Goal: Task Accomplishment & Management: Use online tool/utility

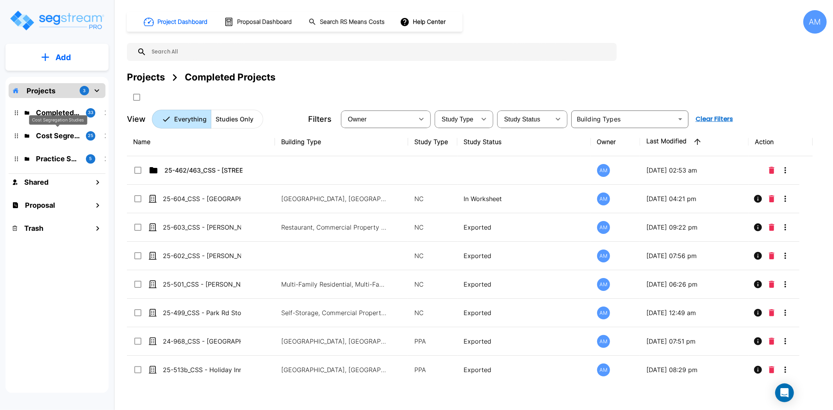
click at [57, 137] on p "Cost Segregation Studies" at bounding box center [58, 135] width 44 height 11
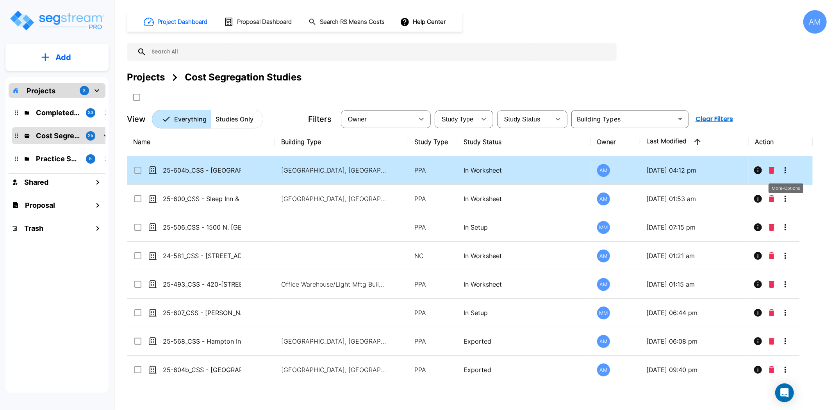
click at [782, 170] on icon "More-Options" at bounding box center [785, 170] width 9 height 9
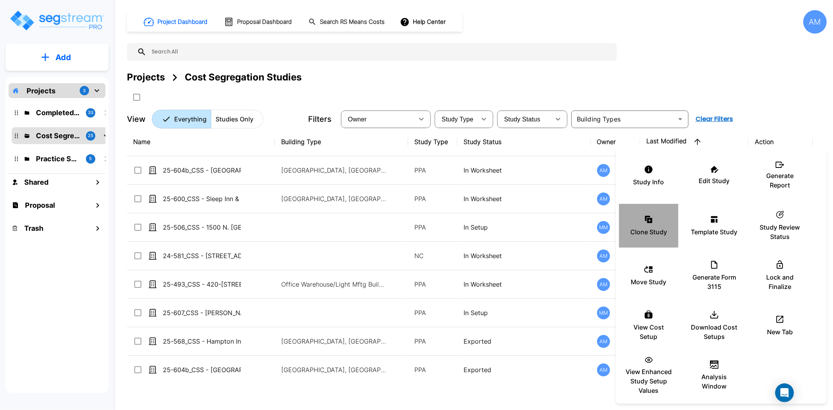
click at [641, 222] on div "Clone Study" at bounding box center [648, 225] width 47 height 39
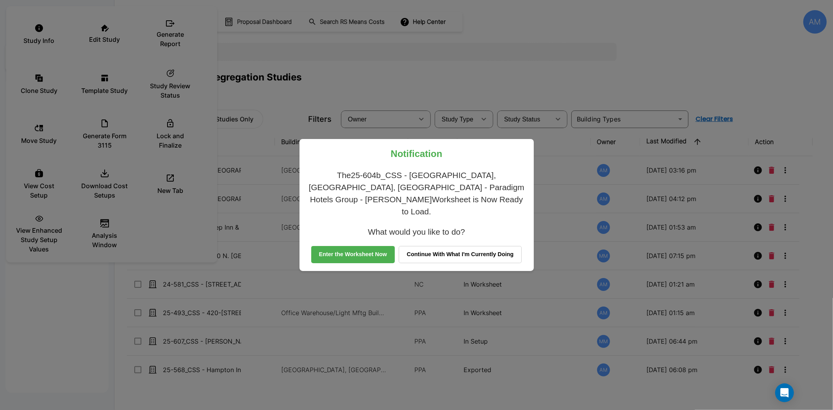
click at [420, 250] on button "Continue With What I'm Currently Doing" at bounding box center [460, 254] width 123 height 17
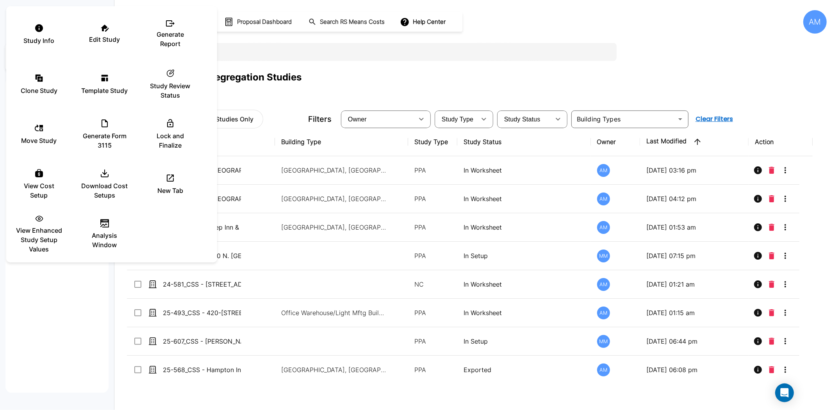
click at [343, 79] on div at bounding box center [416, 205] width 833 height 410
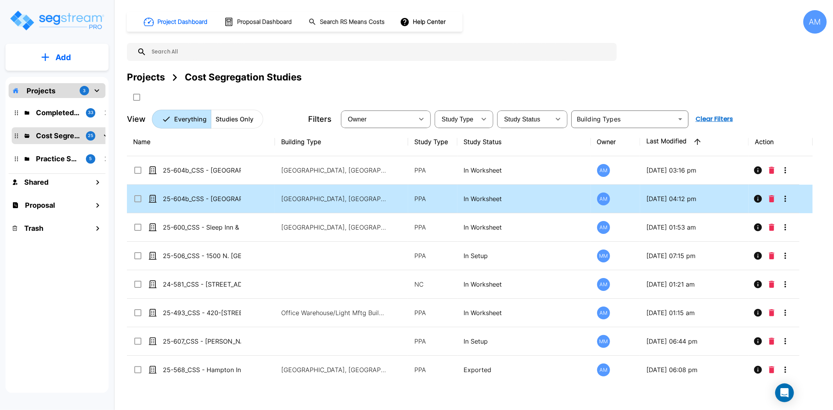
click at [138, 197] on input "select row 25-604b_CSS - Crowne Plaza Wailoaloa, Nadi, Fiji - Paradigm Hotels G…" at bounding box center [137, 197] width 8 height 7
checkbox input "true"
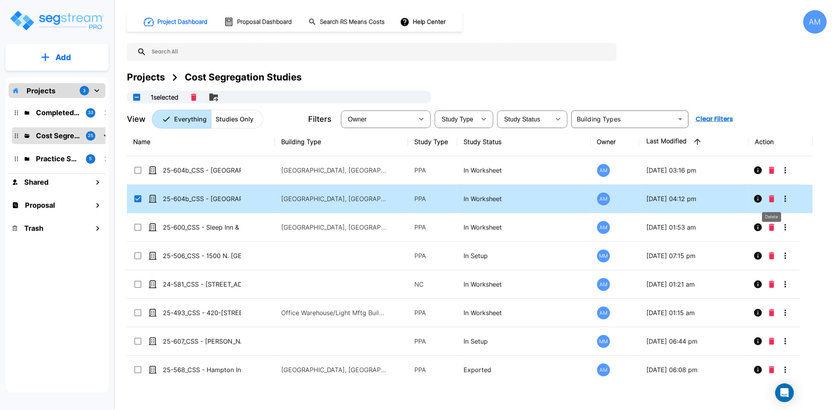
click at [769, 198] on icon "Delete" at bounding box center [771, 198] width 5 height 7
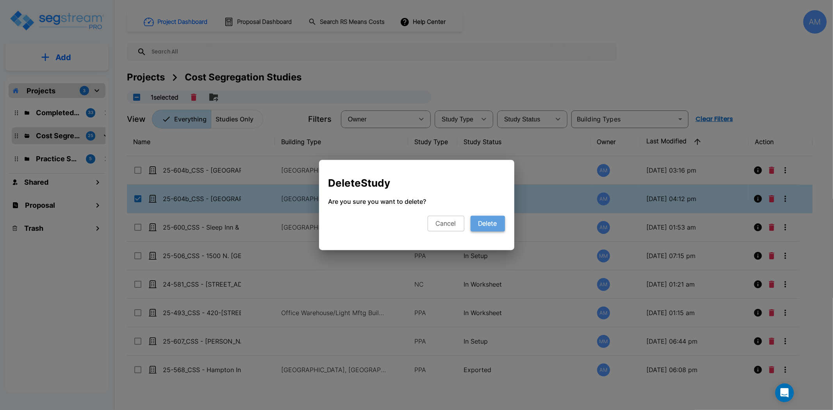
click at [486, 229] on button "Delete" at bounding box center [488, 224] width 34 height 16
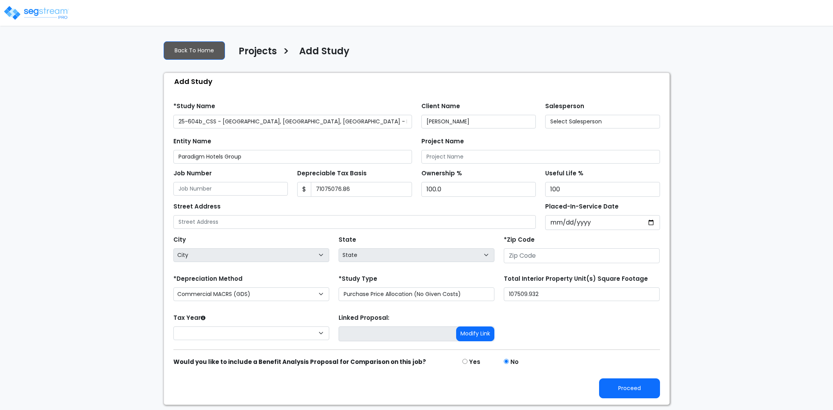
type input "25-604b_CSS"
type input "71,075,076.86"
type input "[STREET_ADDRESS]"
type input "94080"
select select "CM(-FSSO"
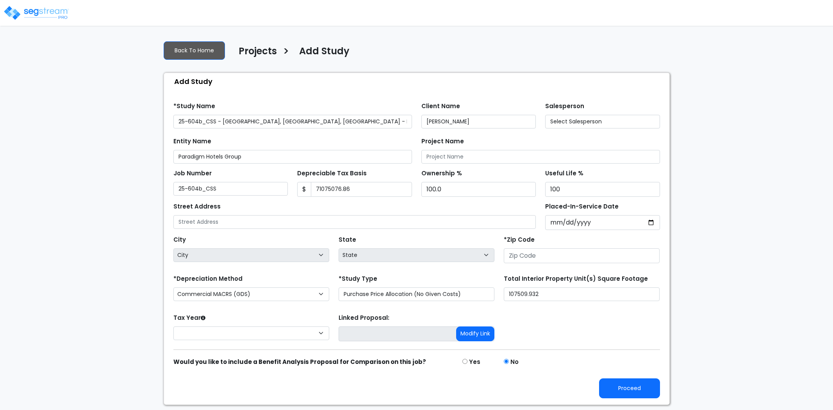
type input "100,000.0"
select select "2024"
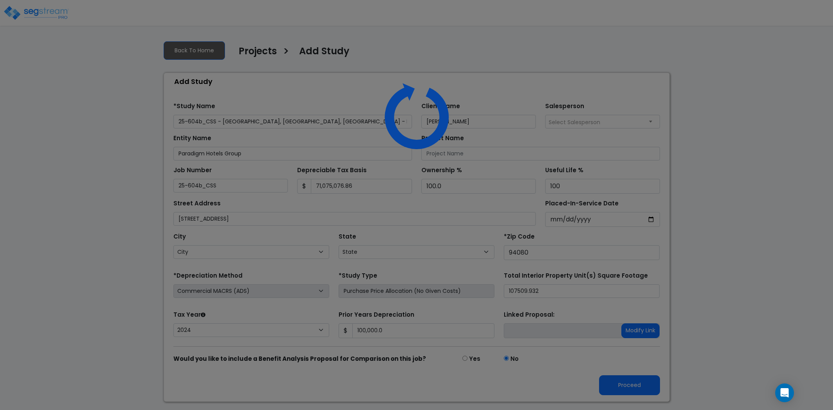
select select "CA"
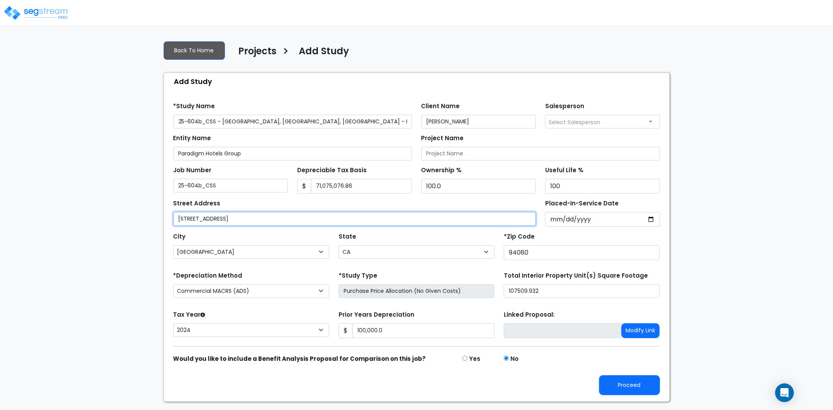
drag, startPoint x: 314, startPoint y: 221, endPoint x: 177, endPoint y: 220, distance: 137.1
click at [177, 220] on input "[STREET_ADDRESS]" at bounding box center [354, 219] width 363 height 14
paste input "[GEOGRAPHIC_DATA], [STREET_ADDRESS]"
type input "[GEOGRAPHIC_DATA], [STREET_ADDRESS]"
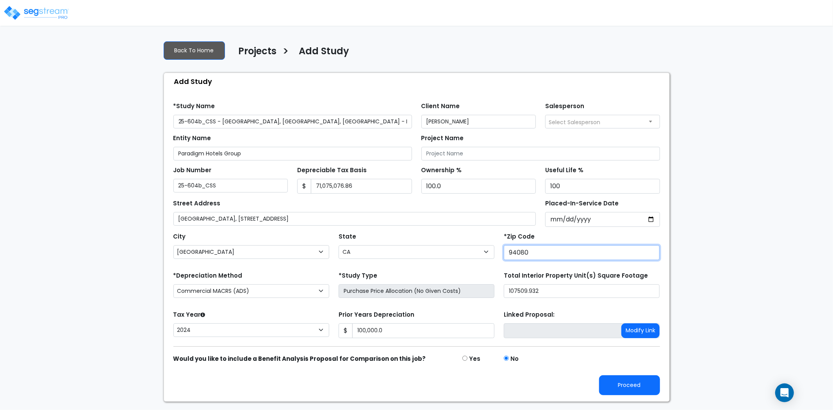
drag, startPoint x: 532, startPoint y: 253, endPoint x: 498, endPoint y: 254, distance: 34.8
click at [498, 254] on div "City City Acampo [GEOGRAPHIC_DATA] [GEOGRAPHIC_DATA] Adin [GEOGRAPHIC_DATA] [GE…" at bounding box center [417, 244] width 496 height 35
type input "00000"
select select "National Average"
type input "00000"
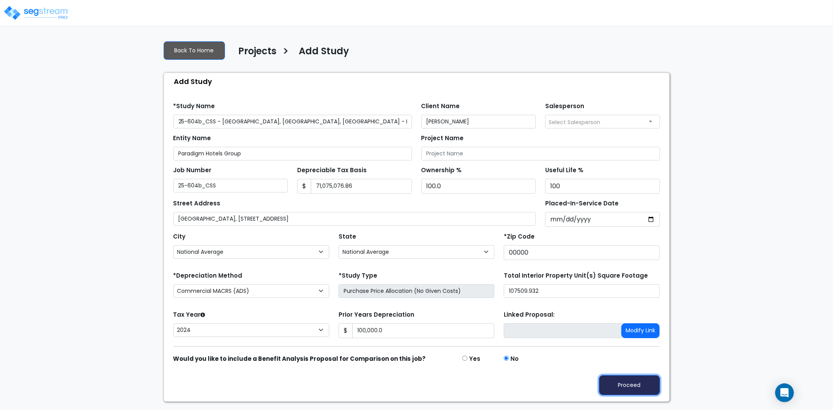
click at [630, 380] on button "Proceed" at bounding box center [629, 385] width 61 height 20
type input "100000"
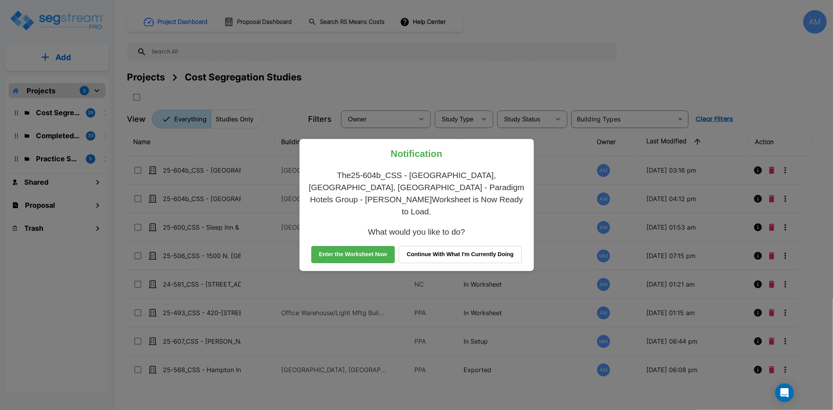
click at [377, 246] on button "Enter the Worksheet Now" at bounding box center [353, 254] width 84 height 17
